Goal: Check status: Check status

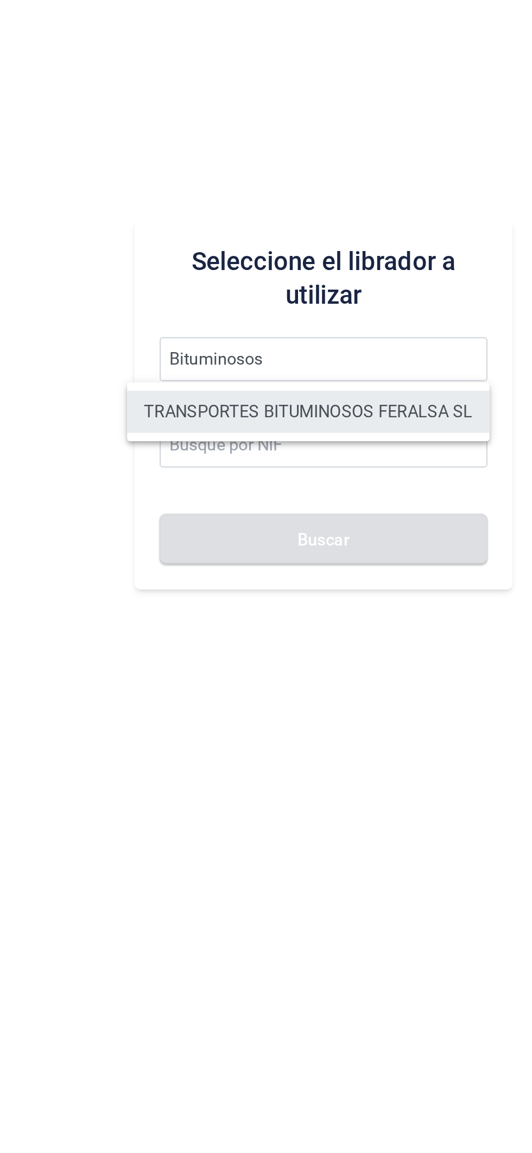
click at [360, 608] on li "TRANSPORTES BITUMINOSOS FERALSA SL" at bounding box center [328, 602] width 187 height 22
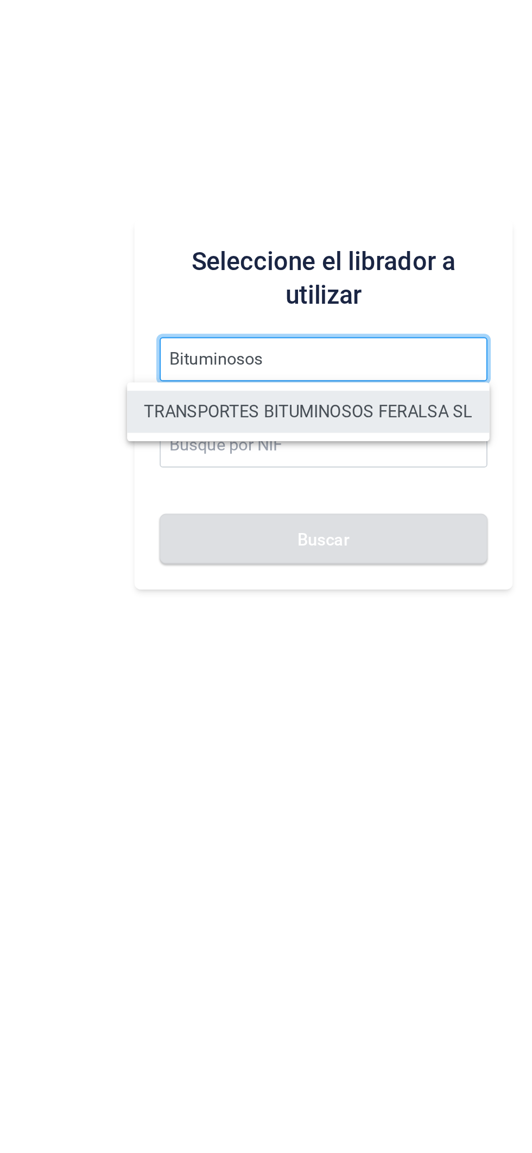
type input "TRANSPORTES BITUMINOSOS FERALSA SL"
type input "B33100736"
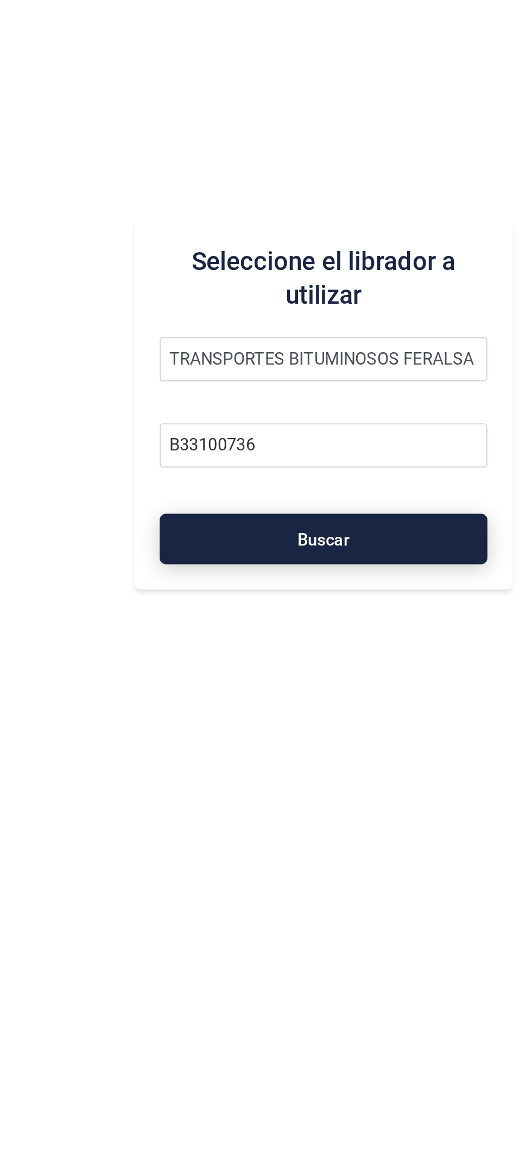
click at [356, 669] on button "Buscar" at bounding box center [336, 668] width 169 height 26
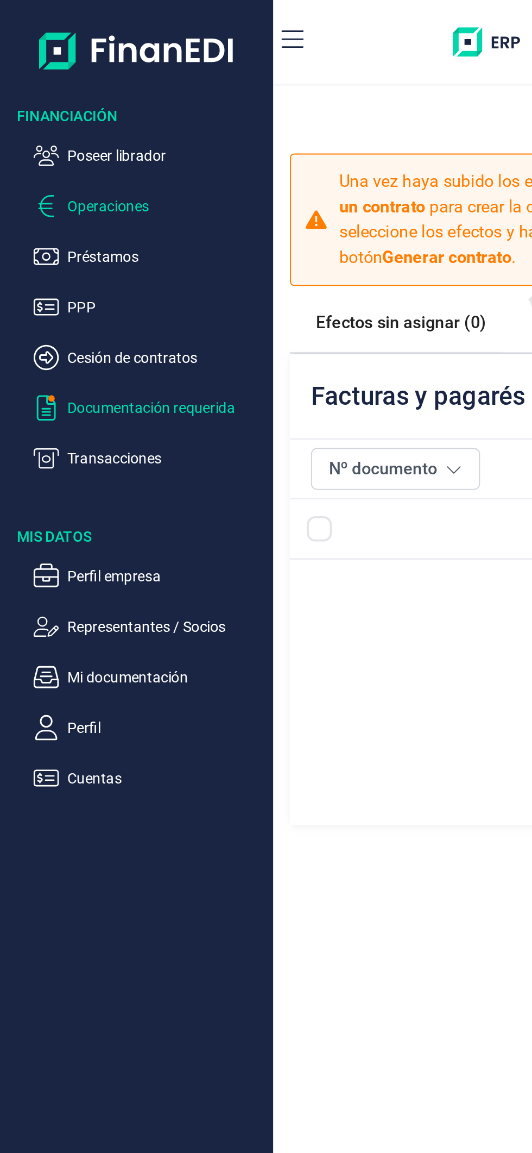
click at [103, 209] on p "Documentación requerida" at bounding box center [86, 210] width 102 height 13
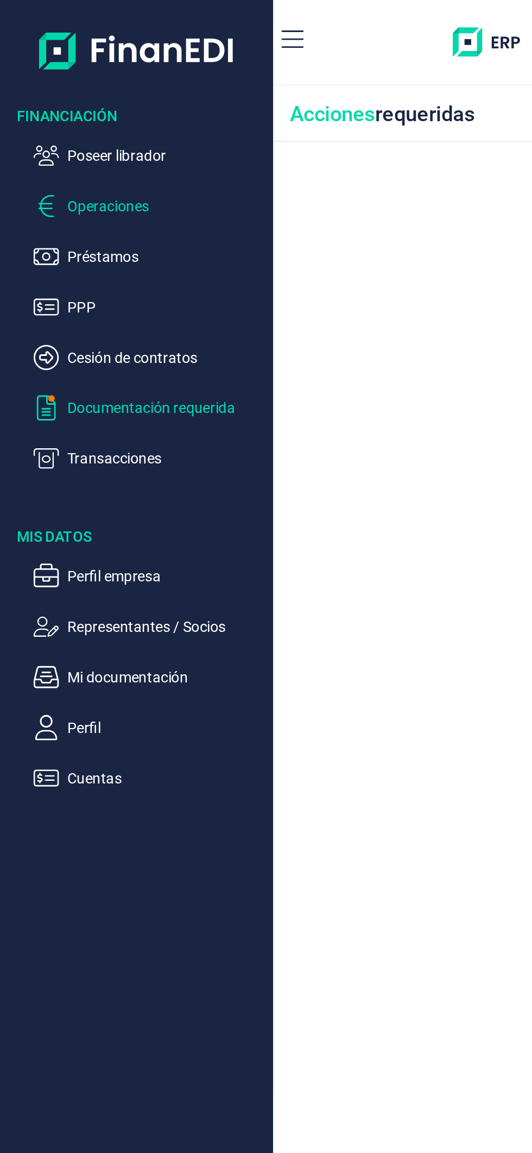
click at [89, 105] on p "Operaciones" at bounding box center [86, 106] width 102 height 13
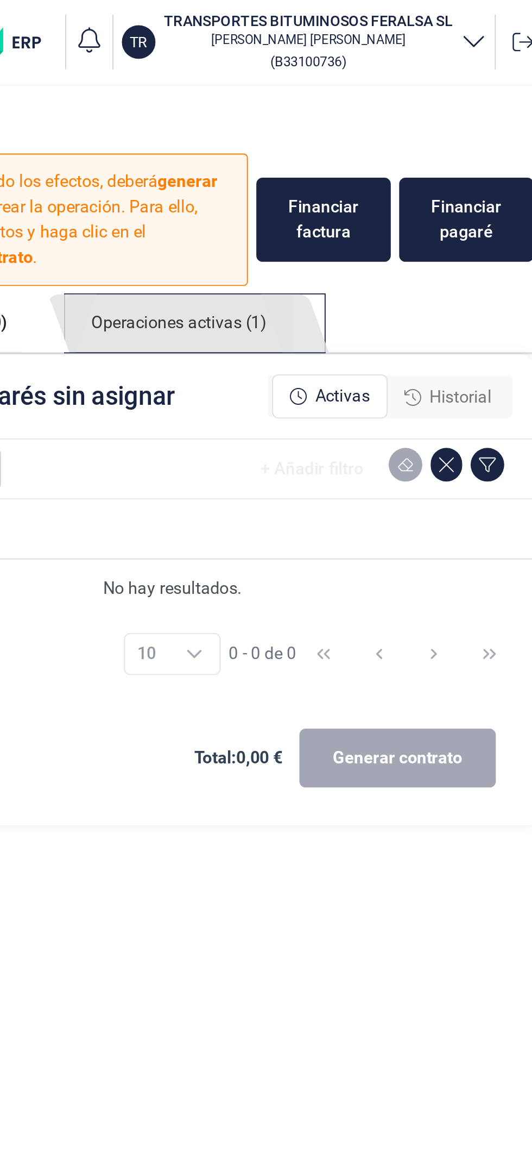
click at [385, 160] on link "Operaciones activas (1)" at bounding box center [340, 167] width 118 height 30
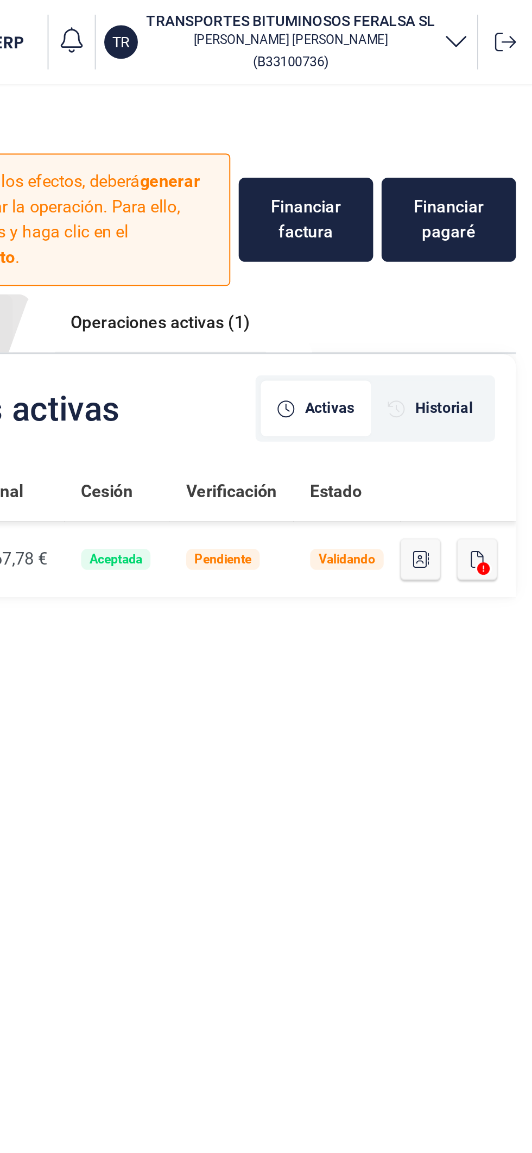
scroll to position [0, 122]
